Goal: Transaction & Acquisition: Purchase product/service

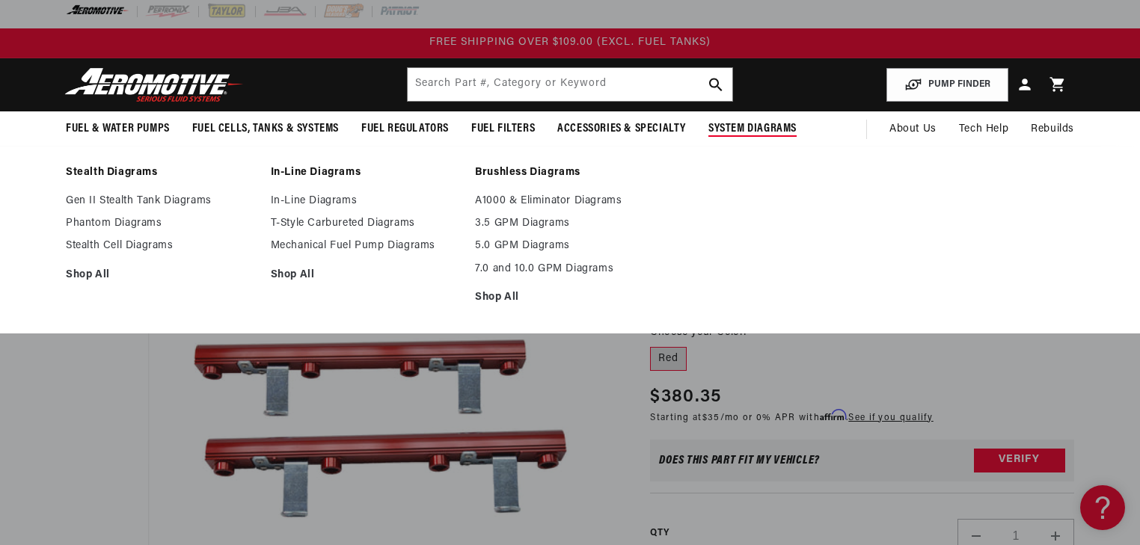
scroll to position [120, 0]
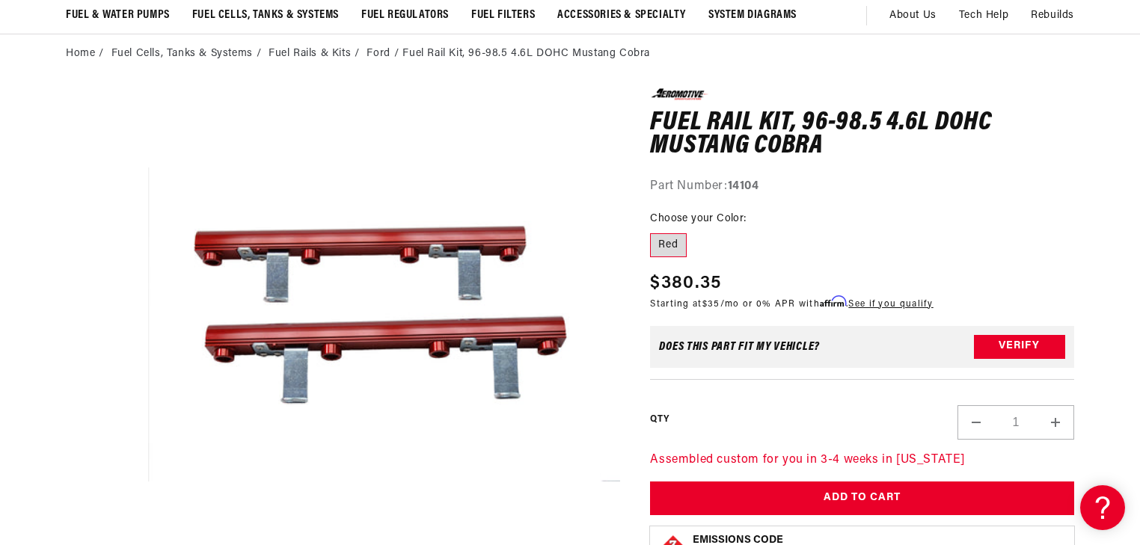
click at [90, 245] on media-gallery "Skip to product information Open media 1 in modal Watch Video" at bounding box center [343, 344] width 554 height 512
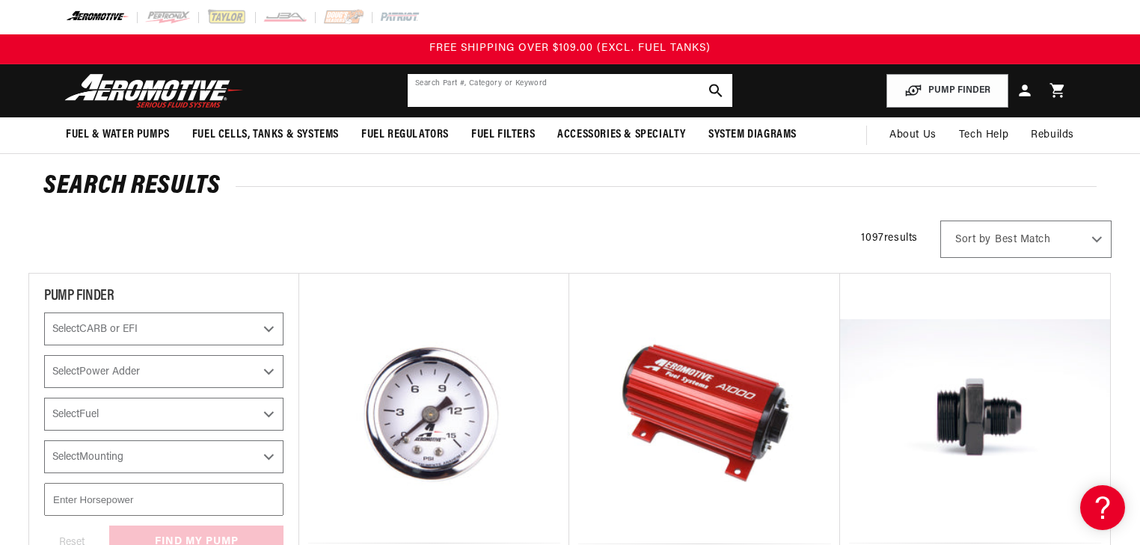
click at [572, 96] on input "text" at bounding box center [570, 90] width 325 height 33
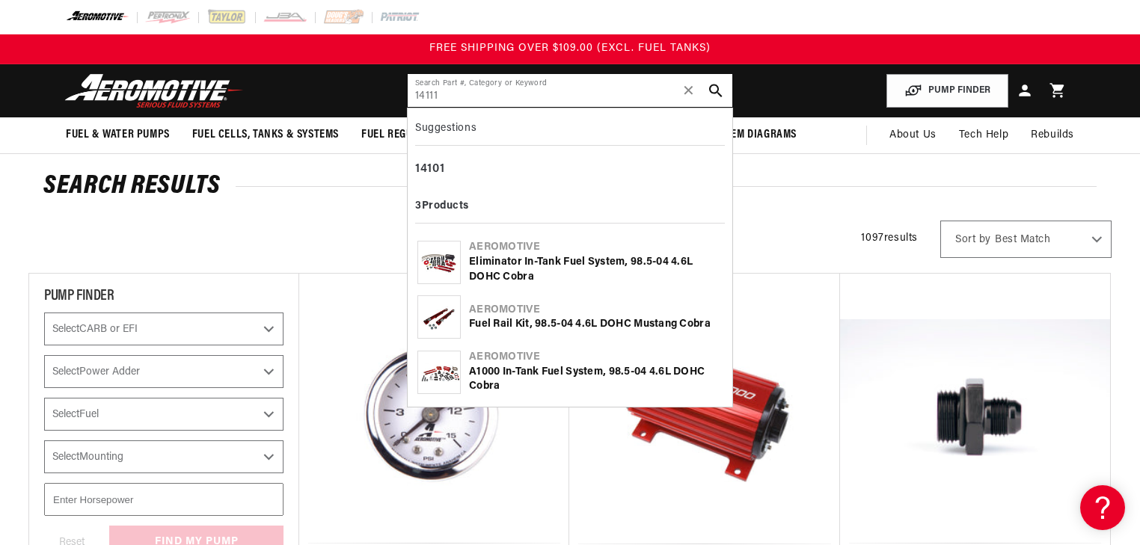
type input "14111"
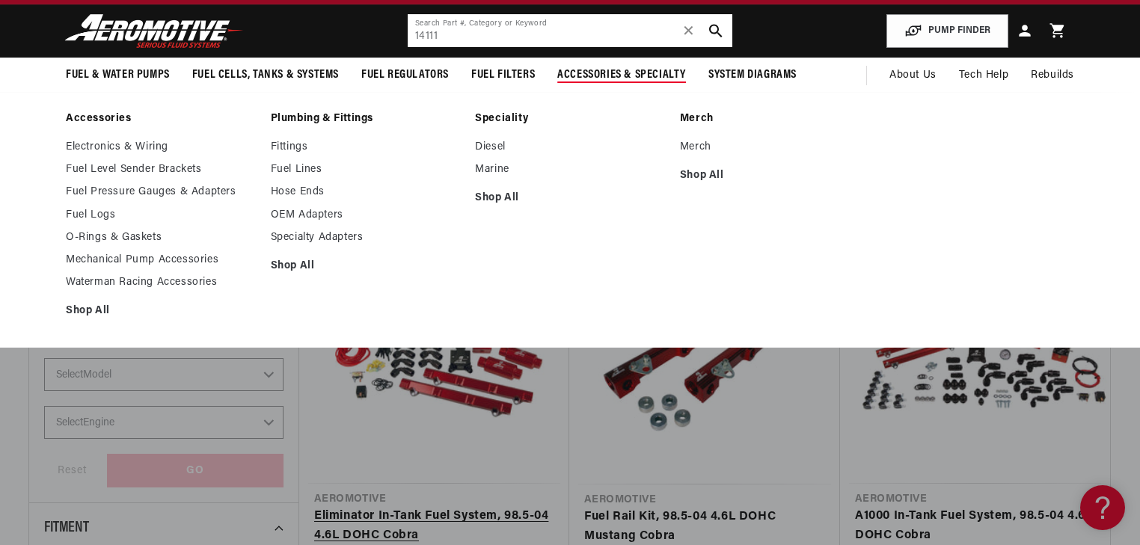
scroll to position [180, 0]
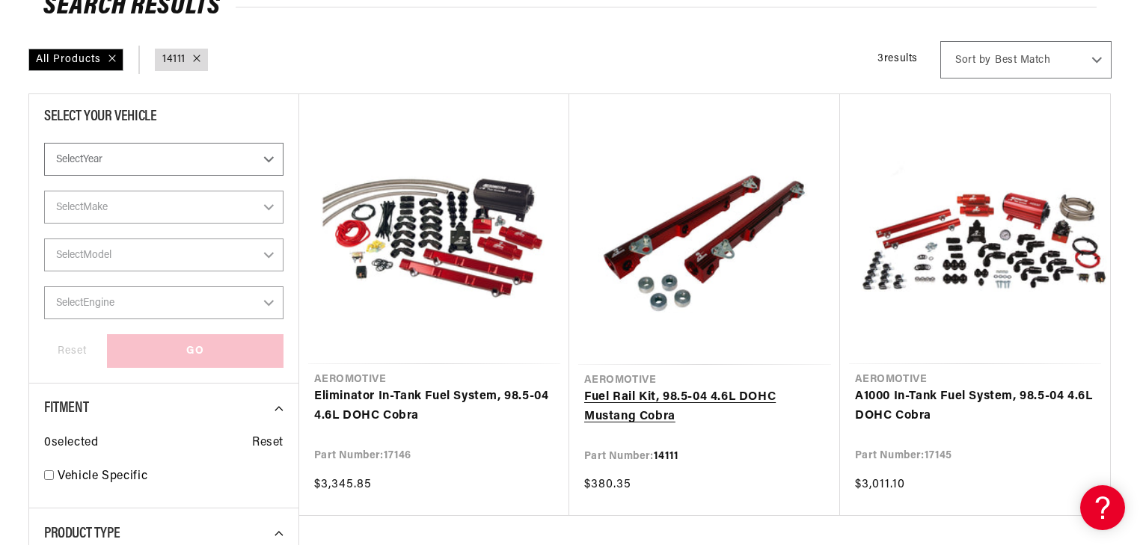
click at [690, 388] on link "Fuel Rail Kit, 98.5-04 4.6L DOHC Mustang Cobra" at bounding box center [704, 407] width 241 height 38
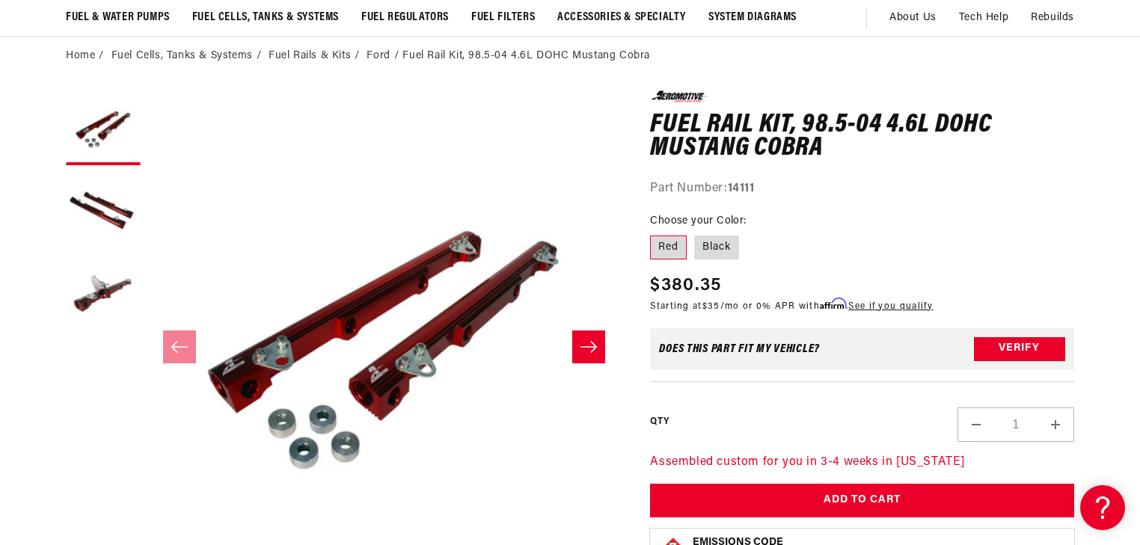
scroll to position [120, 0]
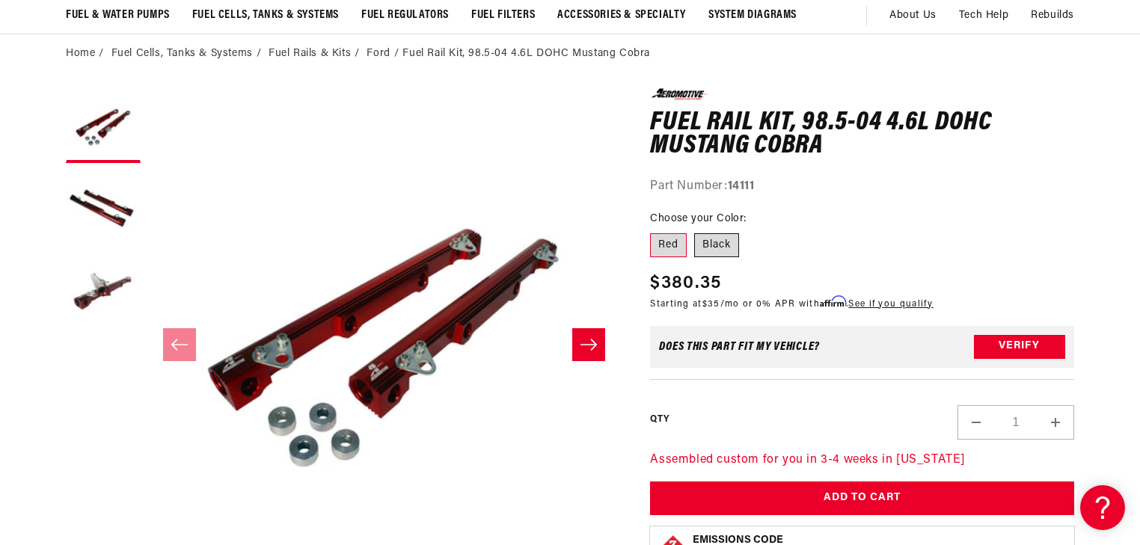
click at [726, 245] on label "Black" at bounding box center [716, 245] width 45 height 24
click at [695, 231] on input "Black" at bounding box center [694, 230] width 1 height 1
radio input "true"
click at [676, 245] on label "Red" at bounding box center [668, 245] width 37 height 24
click at [655, 231] on input "Red" at bounding box center [654, 230] width 1 height 1
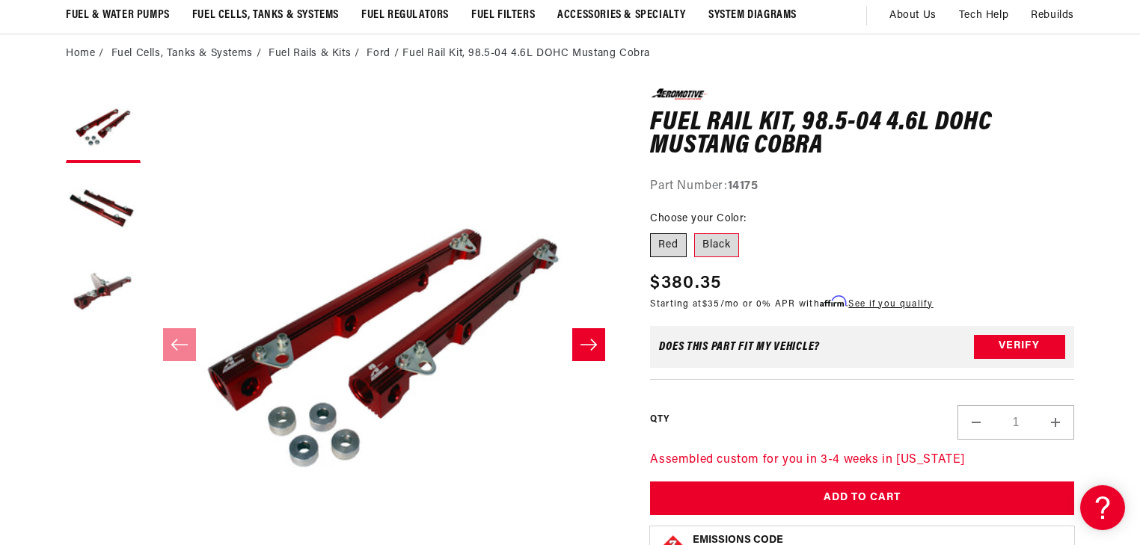
radio input "true"
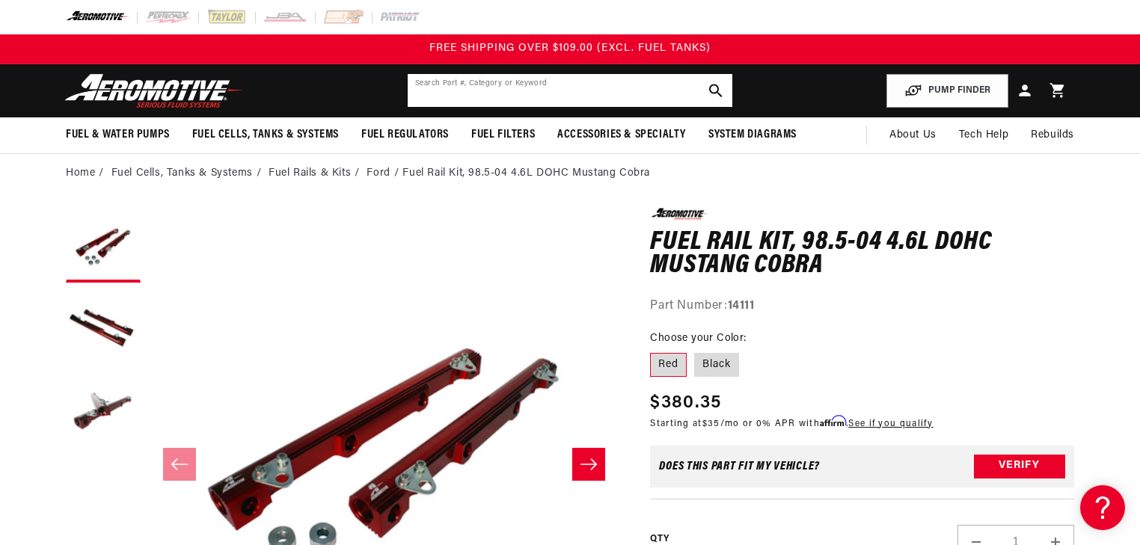
click at [483, 90] on input "text" at bounding box center [570, 90] width 325 height 33
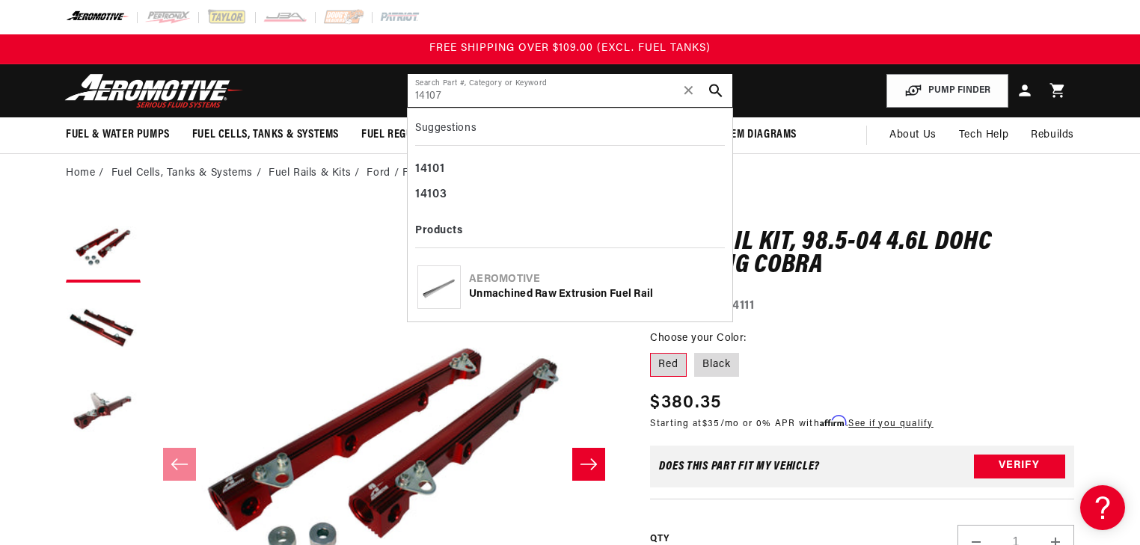
type input "14107"
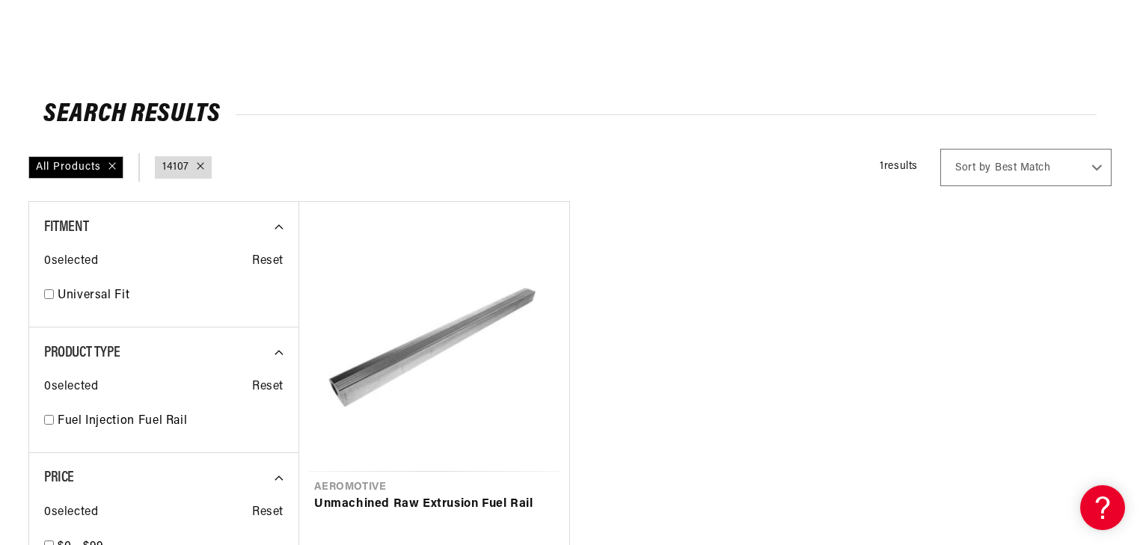
scroll to position [180, 0]
